Goal: Information Seeking & Learning: Learn about a topic

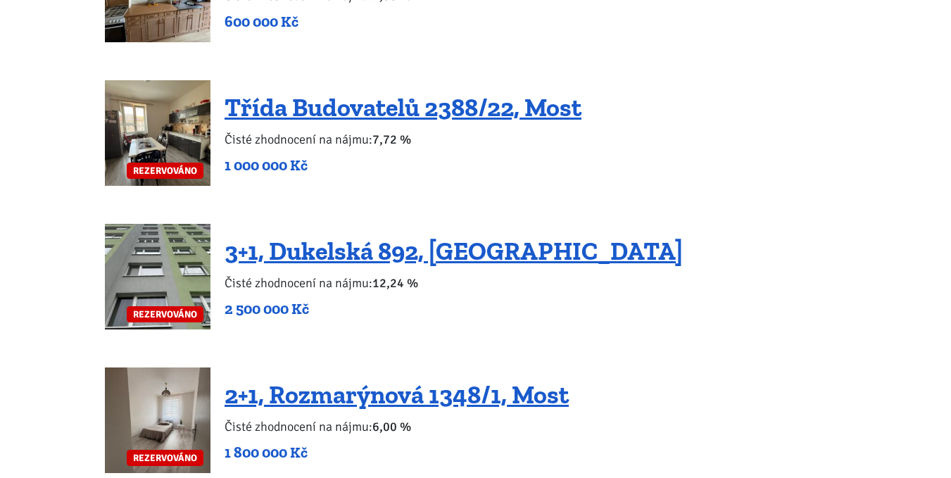
scroll to position [2463, 0]
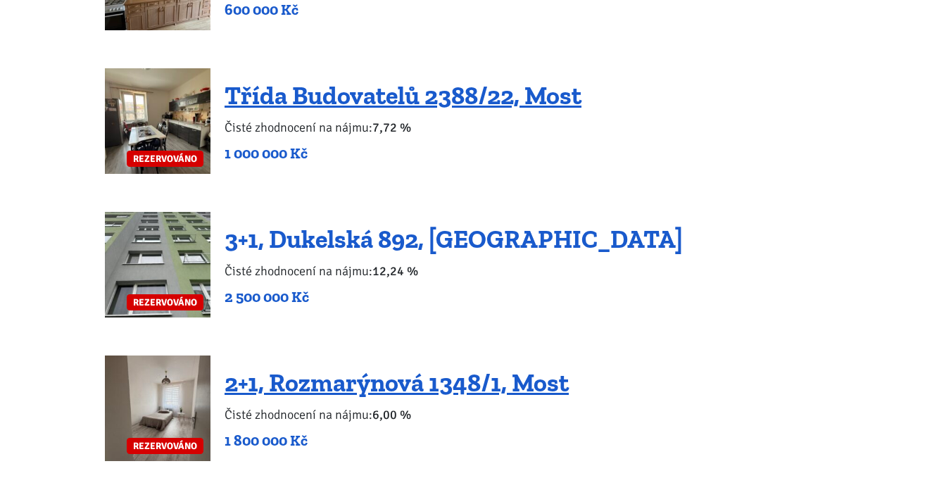
click at [277, 224] on link "3+1, Dukelská 892, [GEOGRAPHIC_DATA]" at bounding box center [453, 239] width 458 height 30
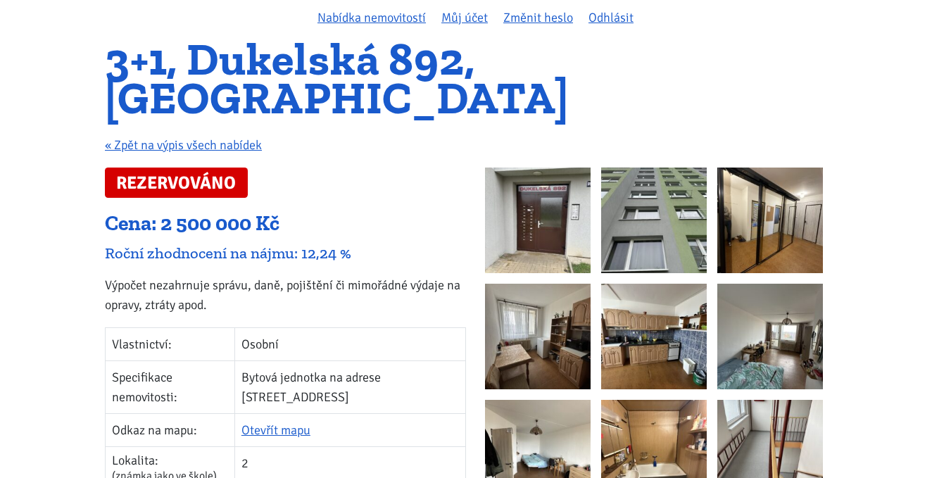
scroll to position [70, 0]
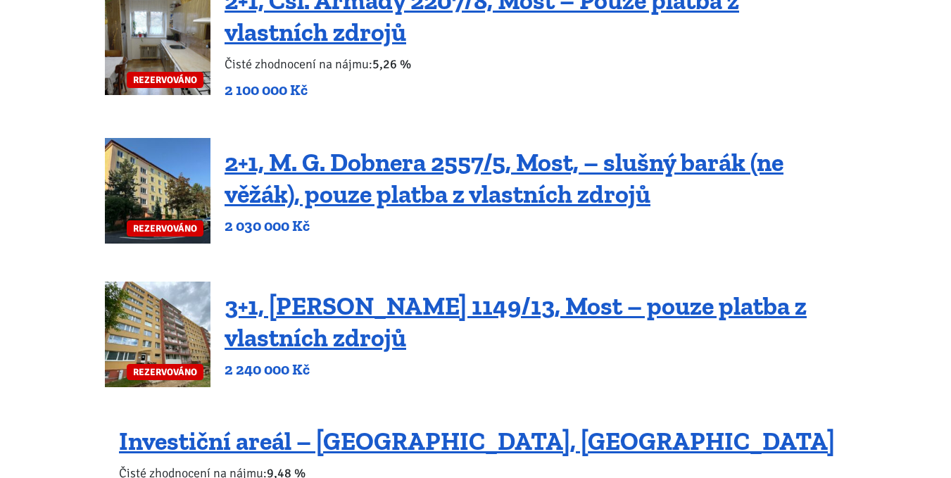
scroll to position [633, 0]
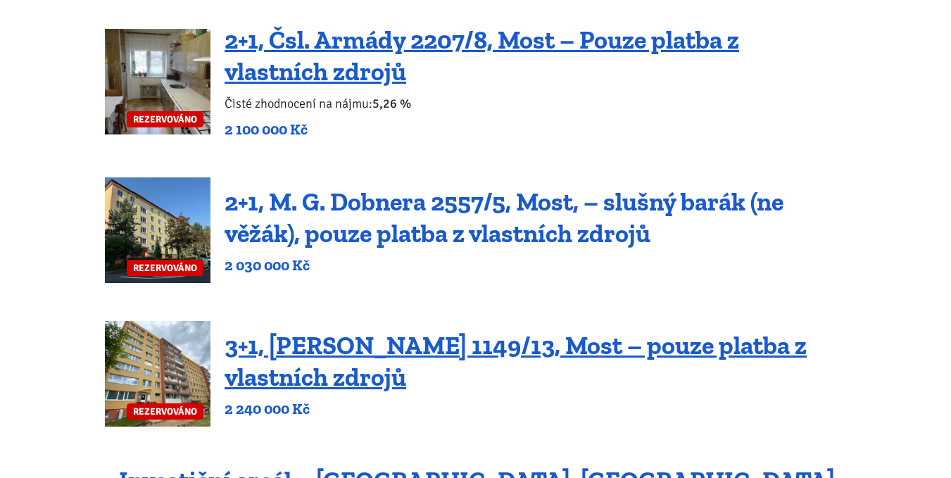
click at [286, 220] on link "2+1, M. G. Dobnera 2557/5, Most, – slušný barák (ne věžák), pouze platba z vlas…" at bounding box center [503, 217] width 559 height 62
